Goal: Task Accomplishment & Management: Manage account settings

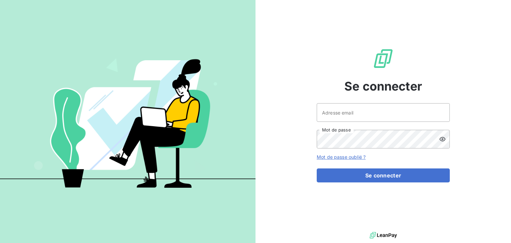
click at [335, 126] on div "Adresse email Mot de passe" at bounding box center [383, 125] width 133 height 45
click at [341, 122] on div "Adresse email Mot de passe" at bounding box center [383, 125] width 133 height 45
click at [358, 111] on input "Adresse email" at bounding box center [383, 112] width 133 height 19
type input "[EMAIL_ADDRESS][DOMAIN_NAME]"
click at [317, 168] on button "Se connecter" at bounding box center [383, 175] width 133 height 14
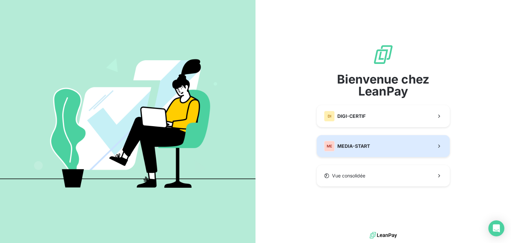
click at [331, 145] on div "ME" at bounding box center [329, 146] width 11 height 11
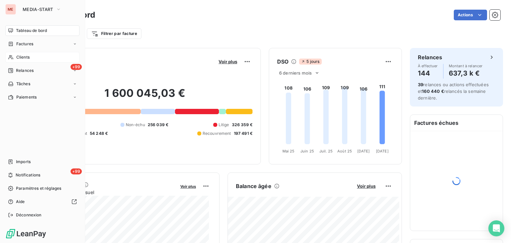
click at [35, 55] on div "Clients" at bounding box center [42, 57] width 74 height 11
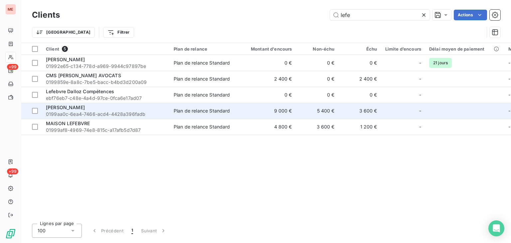
type input "lefe"
click at [171, 112] on td "Plan de relance Standard" at bounding box center [204, 111] width 69 height 16
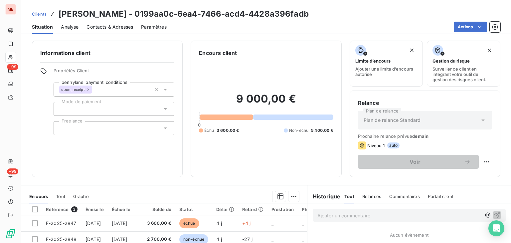
scroll to position [108, 0]
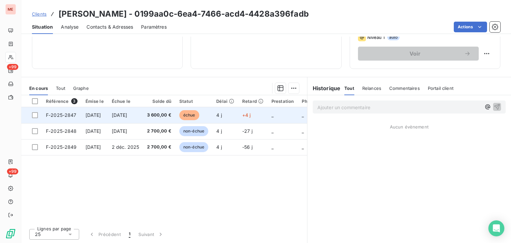
click at [247, 115] on td "+4 j" at bounding box center [252, 115] width 29 height 16
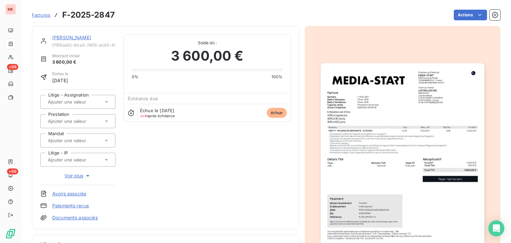
click at [83, 122] on input "text" at bounding box center [80, 121] width 67 height 6
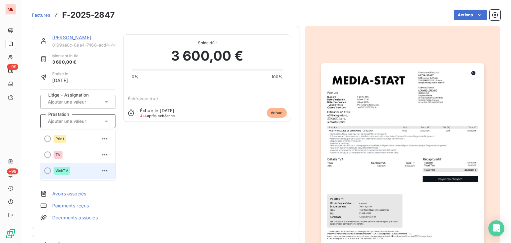
click at [65, 168] on div "WebTV" at bounding box center [62, 171] width 17 height 8
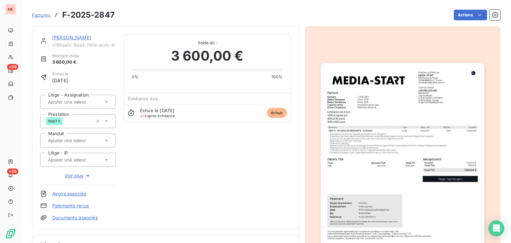
scroll to position [0, 0]
click at [87, 36] on link "[PERSON_NAME]" at bounding box center [71, 38] width 39 height 6
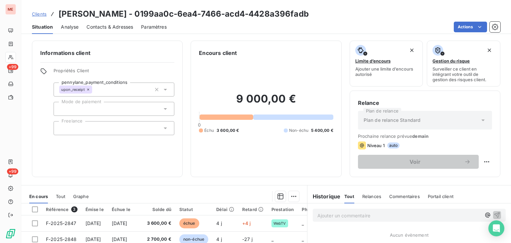
click at [142, 107] on div at bounding box center [114, 109] width 121 height 14
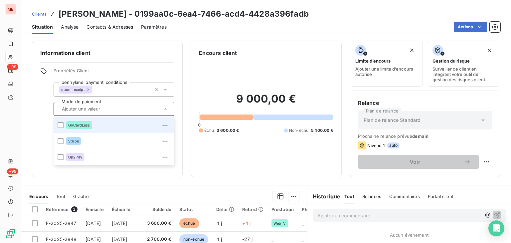
click at [95, 126] on div "GoCardLess" at bounding box center [118, 125] width 104 height 11
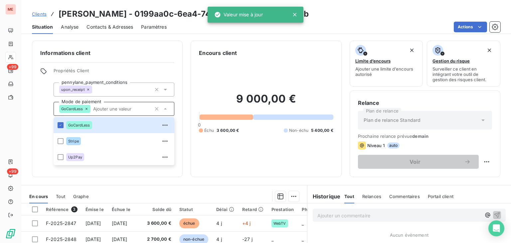
click at [181, 87] on div "Informations client Propriétés Client pennylane_payment_conditions upon_receipt…" at bounding box center [107, 109] width 151 height 136
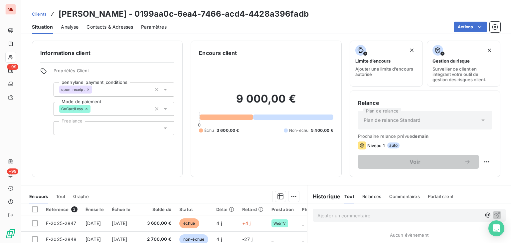
click at [450, 28] on div "Actions" at bounding box center [338, 27] width 326 height 11
click at [464, 32] on html "ME +99 +99 Clients [PERSON_NAME] - 0199aa0c-6ea4-7466-acd4-4428a396fadb Situati…" at bounding box center [255, 121] width 511 height 243
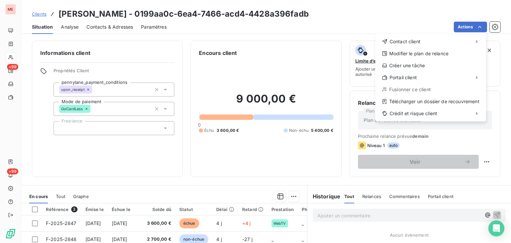
click at [344, 168] on html "ME +99 +99 Clients [PERSON_NAME] - 0199aa0c-6ea4-7466-acd4-4428a396fadb Situati…" at bounding box center [255, 121] width 511 height 243
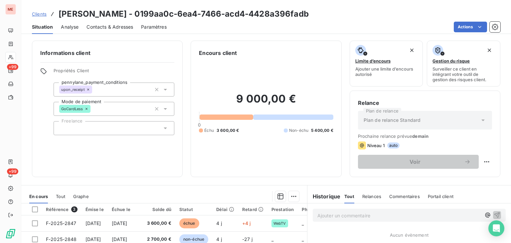
scroll to position [108, 0]
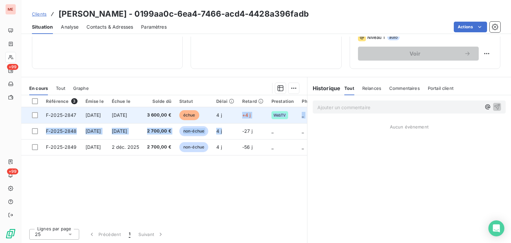
drag, startPoint x: 244, startPoint y: 122, endPoint x: 236, endPoint y: 118, distance: 8.3
click at [236, 118] on tbody "F-2025-2847 [DATE] [DATE] 3 600,00 € échue 4 j +4 j WebTV _ _ _ _ F-2025-2848 […" at bounding box center [222, 131] width 402 height 48
click at [236, 118] on td "4 j" at bounding box center [225, 115] width 26 height 16
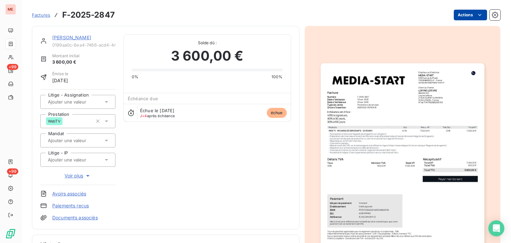
click at [462, 15] on html "ME +99 +99 Factures F-2025-2847 Actions [PERSON_NAME] 0199aa0c-6ea4-7466-acd4-4…" at bounding box center [255, 121] width 511 height 243
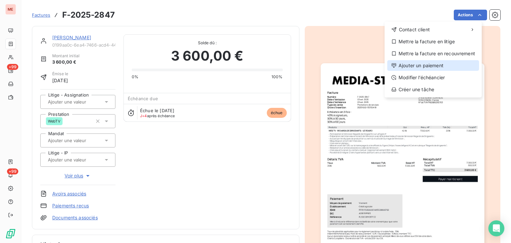
click at [437, 66] on div "Ajouter un paiement" at bounding box center [433, 65] width 92 height 11
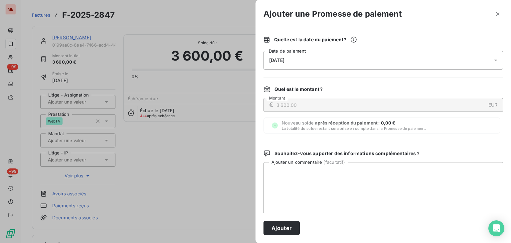
click at [297, 65] on div "[DATE]" at bounding box center [384, 60] width 240 height 19
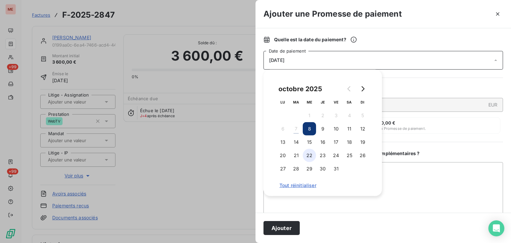
click at [312, 155] on button "22" at bounding box center [309, 155] width 13 height 13
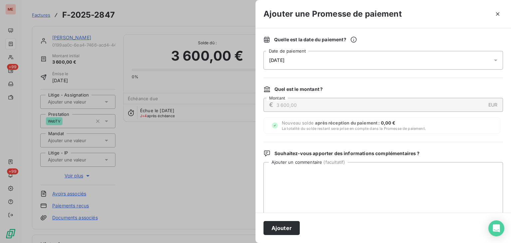
click at [459, 139] on div "Quelle est la date du paiement ? [DATE] Date de paiement Quel est le montant ? …" at bounding box center [384, 120] width 256 height 184
click at [351, 61] on div "[DATE]" at bounding box center [384, 60] width 240 height 19
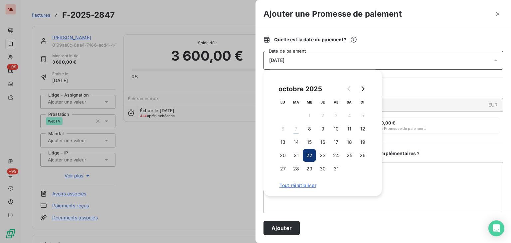
click at [312, 153] on button "22" at bounding box center [309, 155] width 13 height 13
click at [441, 156] on div "Souhaitez-vous apporter des informations complémentaires ? Ajouter un commentai…" at bounding box center [384, 190] width 240 height 81
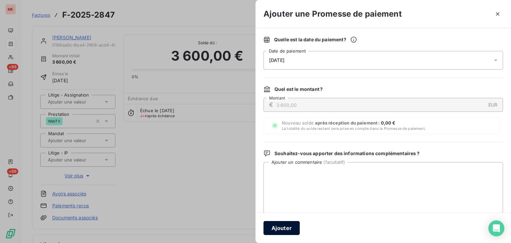
click at [276, 225] on button "Ajouter" at bounding box center [282, 228] width 36 height 14
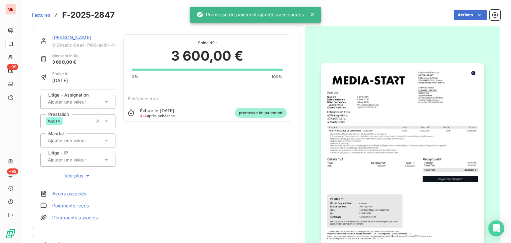
click at [65, 37] on link "[PERSON_NAME]" at bounding box center [71, 38] width 39 height 6
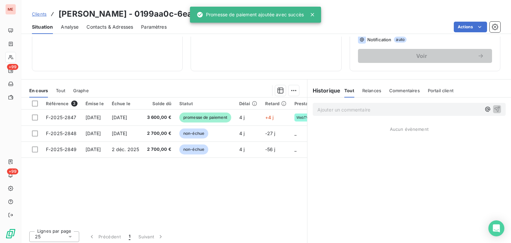
scroll to position [106, 0]
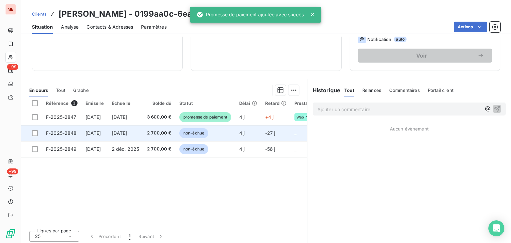
click at [261, 138] on td "4 j" at bounding box center [248, 133] width 26 height 16
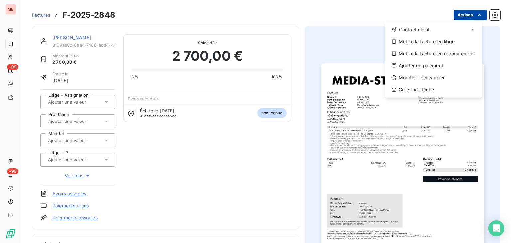
click at [466, 10] on html "ME +99 +99 Factures F-2025-2848 Actions Contact client Mettre la facture en lit…" at bounding box center [255, 121] width 511 height 243
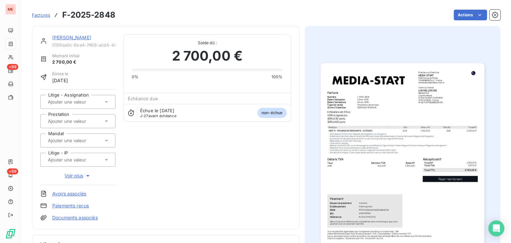
click at [83, 120] on html "ME +99 +99 Factures F-2025-2848 Actions [PERSON_NAME] 0199aa0c-6ea4-7466-acd4-4…" at bounding box center [255, 121] width 511 height 243
click at [86, 120] on input "text" at bounding box center [80, 121] width 67 height 6
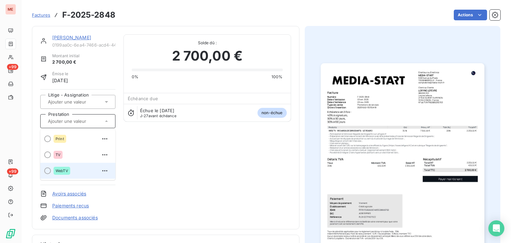
click at [64, 164] on li "WebTV" at bounding box center [77, 171] width 75 height 16
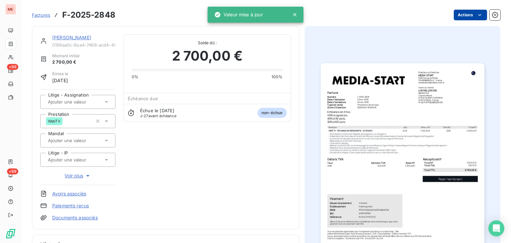
click at [461, 13] on html "ME +99 +99 Factures F-2025-2848 Actions [PERSON_NAME] 0199aa0c-6ea4-7466-acd4-4…" at bounding box center [255, 121] width 511 height 243
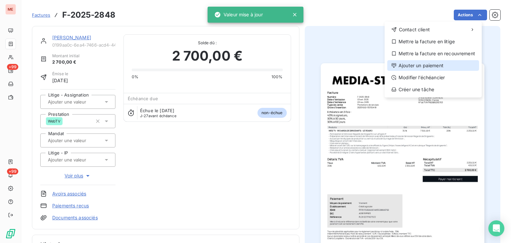
click at [429, 66] on div "Ajouter un paiement" at bounding box center [433, 65] width 92 height 11
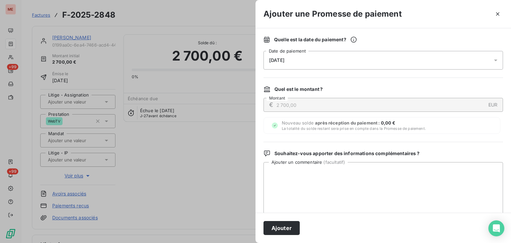
click at [306, 63] on div "[DATE]" at bounding box center [384, 60] width 240 height 19
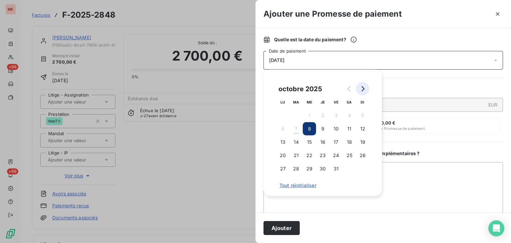
click at [368, 91] on button "Go to next month" at bounding box center [362, 88] width 13 height 13
click at [348, 143] on button "15" at bounding box center [349, 141] width 13 height 13
click at [338, 144] on button "14" at bounding box center [336, 141] width 13 height 13
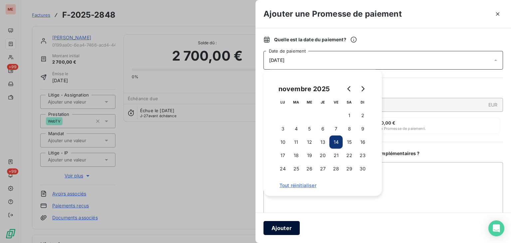
click at [286, 227] on button "Ajouter" at bounding box center [282, 228] width 36 height 14
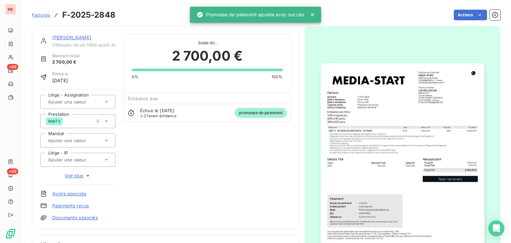
click at [70, 37] on link "[PERSON_NAME]" at bounding box center [71, 38] width 39 height 6
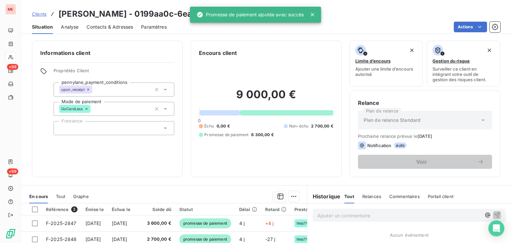
scroll to position [108, 0]
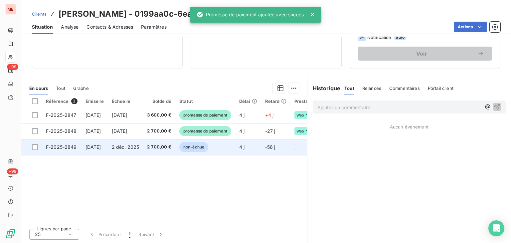
click at [246, 149] on td "4 j" at bounding box center [248, 147] width 26 height 16
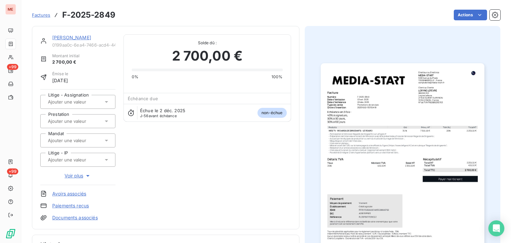
click at [73, 139] on input "text" at bounding box center [80, 140] width 67 height 6
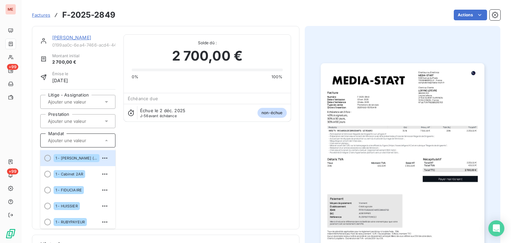
click at [137, 156] on div "[PERSON_NAME] 0199aa0c-6ea4-7466-acd4-4428a396fadb Montant initial 2 700,00 € É…" at bounding box center [165, 127] width 251 height 187
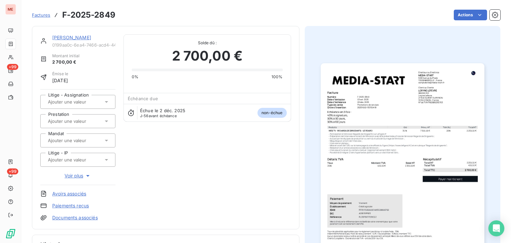
click at [88, 124] on div at bounding box center [74, 121] width 57 height 9
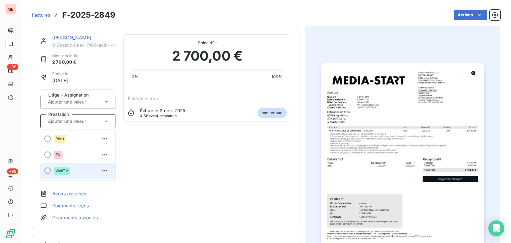
click at [74, 171] on div "WebTV" at bounding box center [82, 170] width 57 height 11
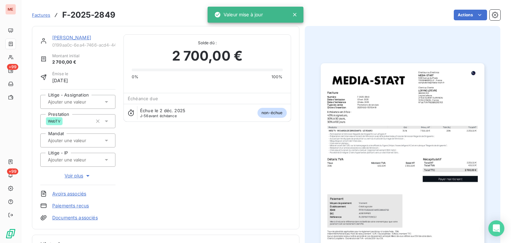
click at [459, 5] on div "Factures F-2025-2849 Actions" at bounding box center [266, 11] width 469 height 22
click at [460, 11] on html "ME +99 +99 Factures F-2025-2849 Actions [PERSON_NAME] 0199aa0c-6ea4-7466-acd4-4…" at bounding box center [255, 121] width 511 height 243
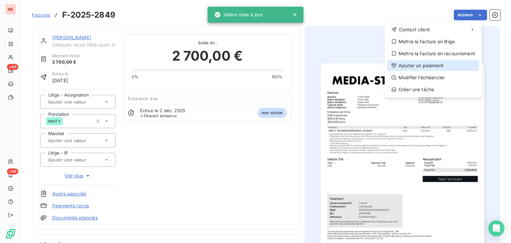
click at [411, 66] on div "Ajouter un paiement" at bounding box center [433, 65] width 92 height 11
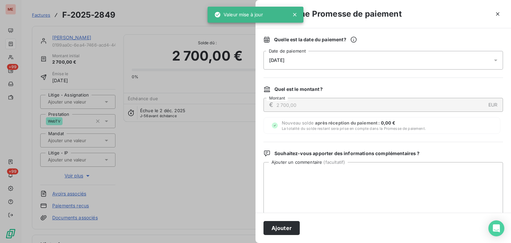
click at [315, 66] on div "[DATE]" at bounding box center [384, 60] width 240 height 19
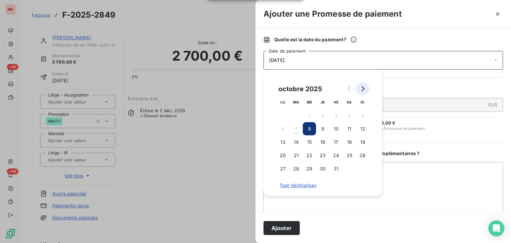
click at [365, 87] on icon "Go to next month" at bounding box center [362, 88] width 5 height 5
click at [334, 128] on button "12" at bounding box center [336, 128] width 13 height 13
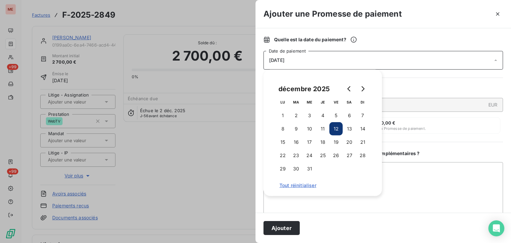
click at [280, 235] on div "Ajouter" at bounding box center [384, 228] width 256 height 30
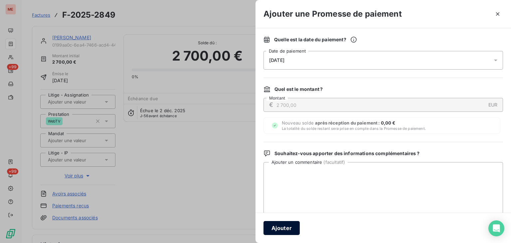
click at [281, 230] on button "Ajouter" at bounding box center [282, 228] width 36 height 14
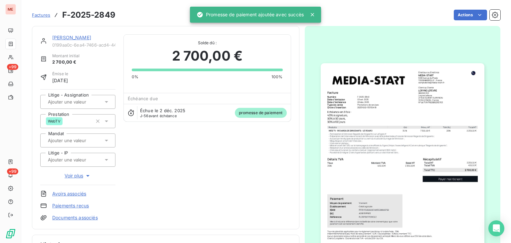
click at [179, 152] on div "[PERSON_NAME] 0199aa0c-6ea4-7466-acd4-4428a396fadb Montant initial 2 700,00 € É…" at bounding box center [165, 127] width 251 height 187
click at [47, 18] on link "Factures" at bounding box center [41, 15] width 18 height 7
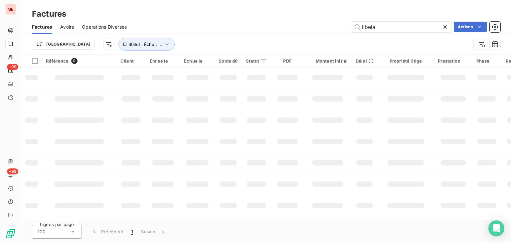
click at [444, 28] on icon at bounding box center [445, 27] width 7 height 7
